Goal: Task Accomplishment & Management: Complete application form

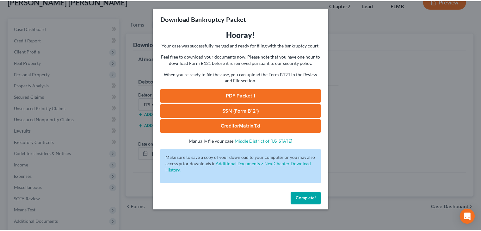
scroll to position [43, 0]
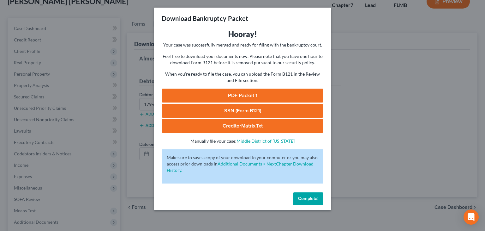
click at [379, 90] on div "Download Bankruptcy Packet Hooray! Your case was successfully merged and ready …" at bounding box center [242, 115] width 485 height 231
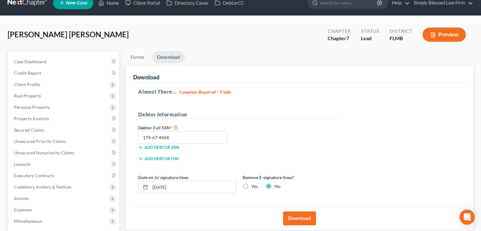
scroll to position [0, 0]
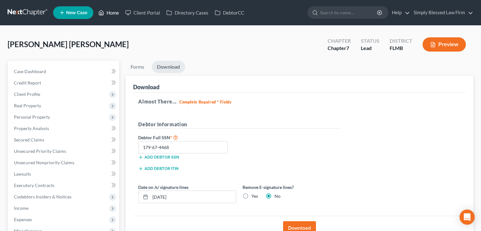
click at [118, 12] on link "Home" at bounding box center [108, 12] width 27 height 11
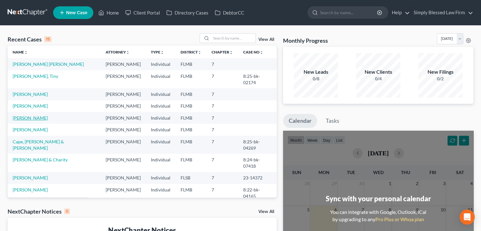
click at [37, 115] on link "[PERSON_NAME]" at bounding box center [30, 117] width 35 height 5
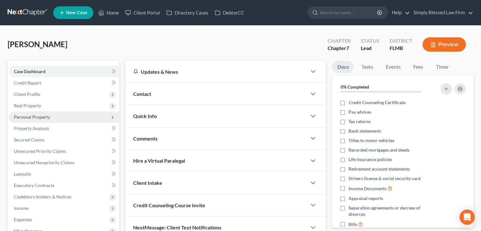
click at [36, 117] on span "Personal Property" at bounding box center [32, 116] width 36 height 5
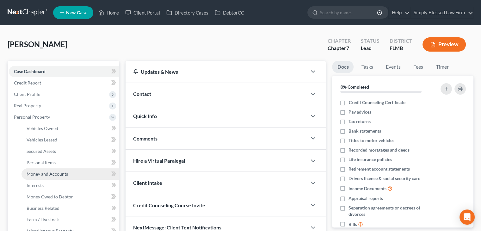
click at [52, 176] on span "Money and Accounts" at bounding box center [47, 173] width 41 height 5
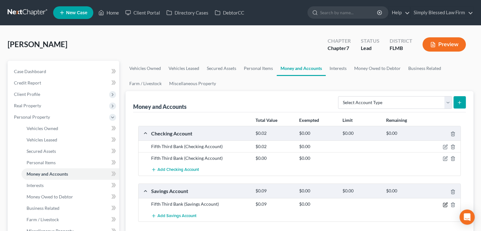
click at [445, 204] on icon "button" at bounding box center [444, 204] width 5 height 5
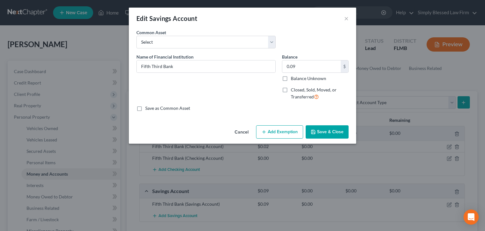
click at [240, 129] on button "Cancel" at bounding box center [242, 132] width 24 height 13
